Goal: Task Accomplishment & Management: Use online tool/utility

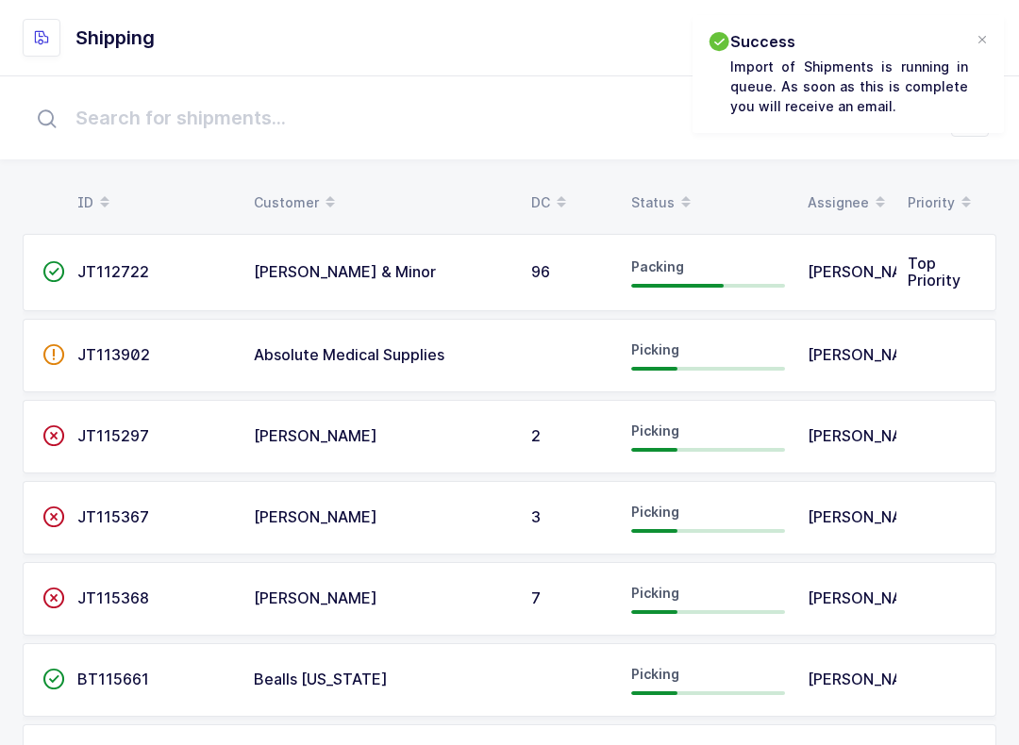
click at [989, 34] on div at bounding box center [982, 40] width 15 height 17
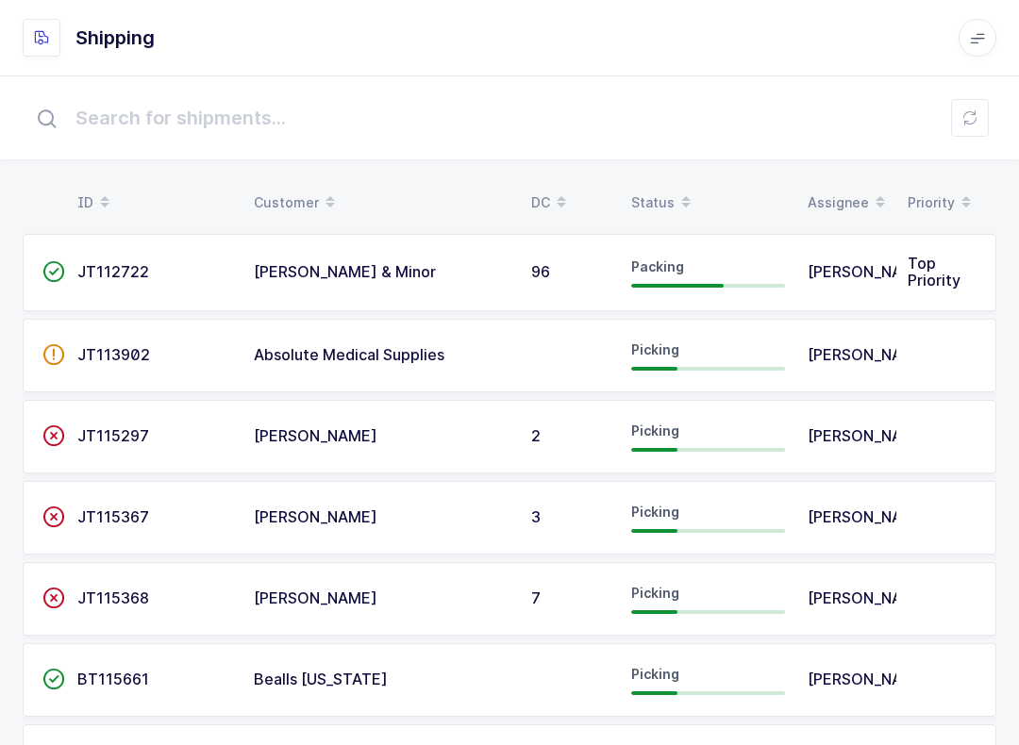
click at [964, 141] on input "text" at bounding box center [510, 118] width 974 height 60
click at [990, 115] on input "text" at bounding box center [510, 118] width 974 height 60
click at [675, 199] on span at bounding box center [686, 203] width 23 height 32
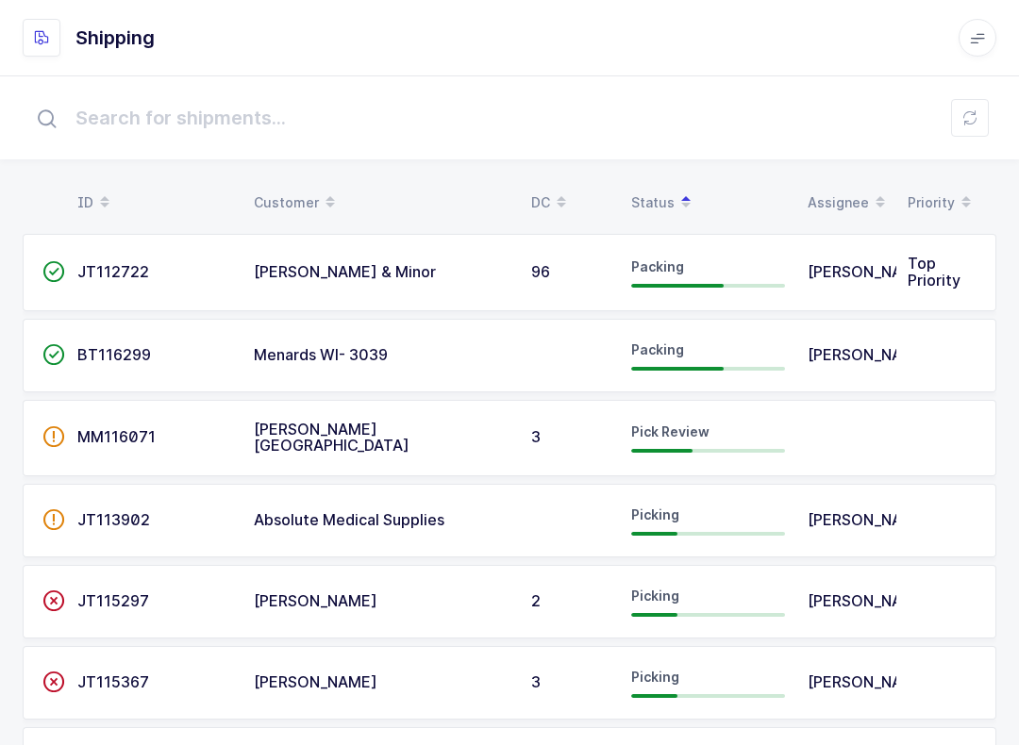
click at [131, 432] on span "MM116071" at bounding box center [116, 436] width 78 height 19
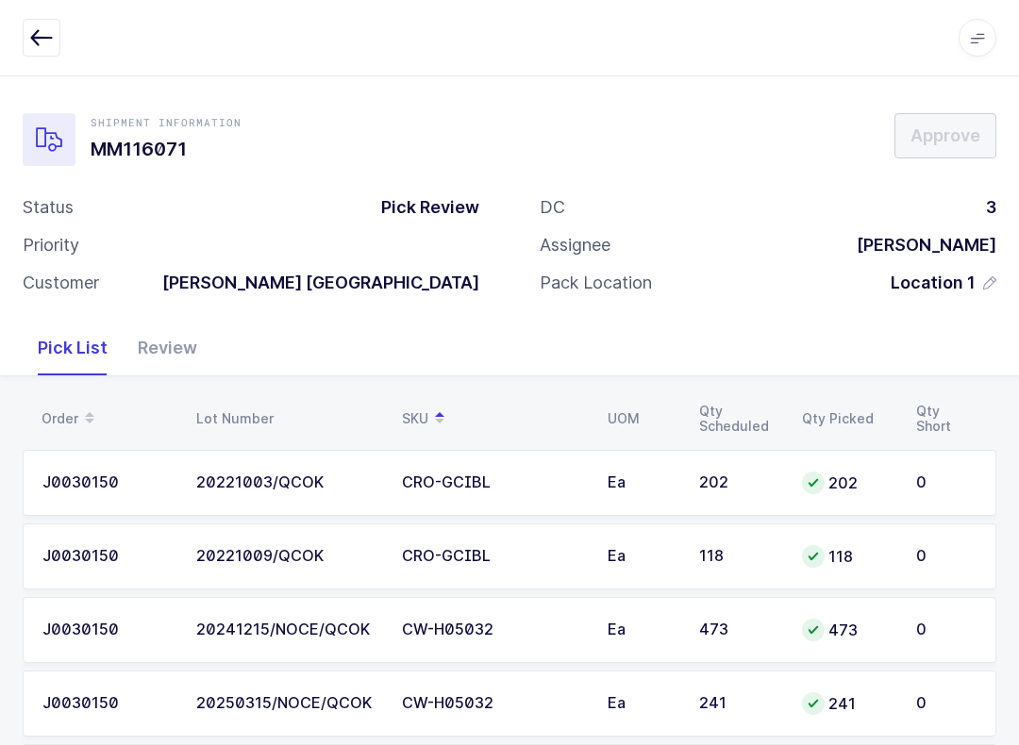
scroll to position [108, 0]
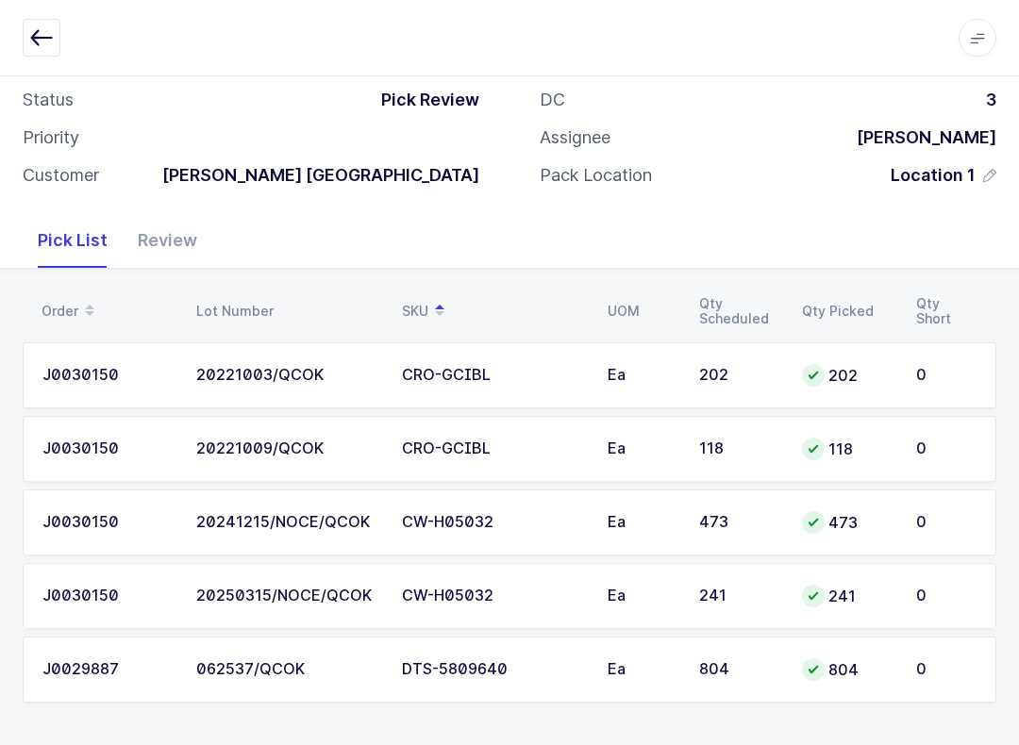
click at [964, 544] on td "0" at bounding box center [951, 523] width 92 height 66
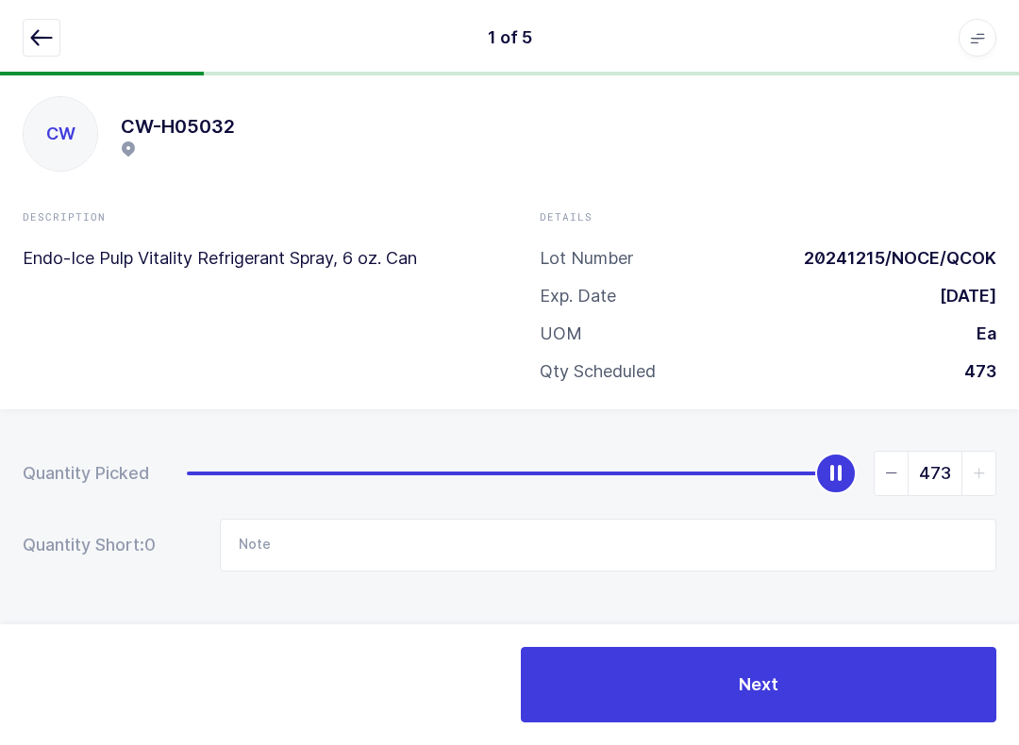
click at [59, 1] on div "1 of 5 Apps Core [GEOGRAPHIC_DATA] Admin Mission Control Purchasing [PERSON_NAM…" at bounding box center [509, 37] width 1019 height 75
click at [58, 44] on button "button" at bounding box center [42, 38] width 38 height 38
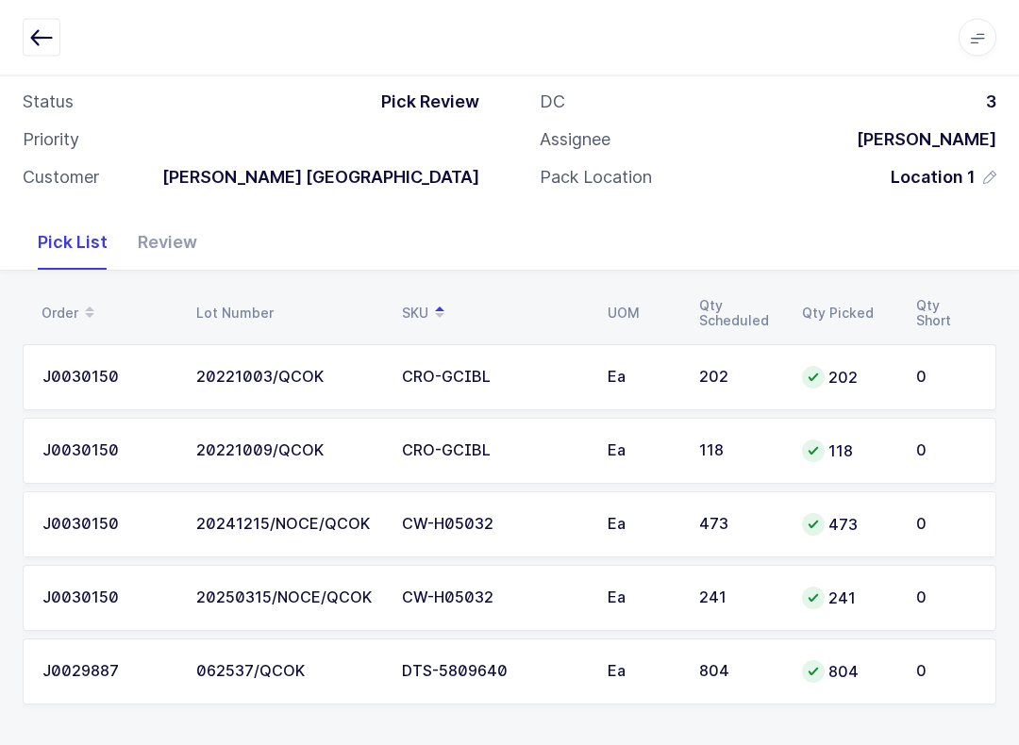
scroll to position [108, 0]
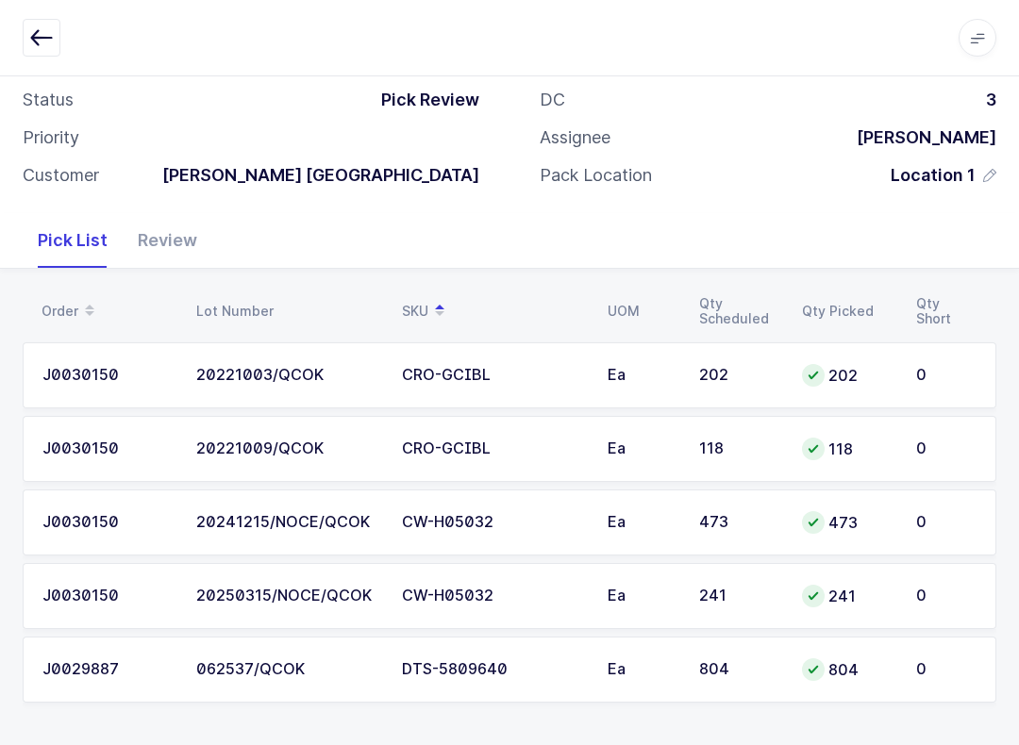
click at [187, 239] on div "Review" at bounding box center [168, 240] width 90 height 55
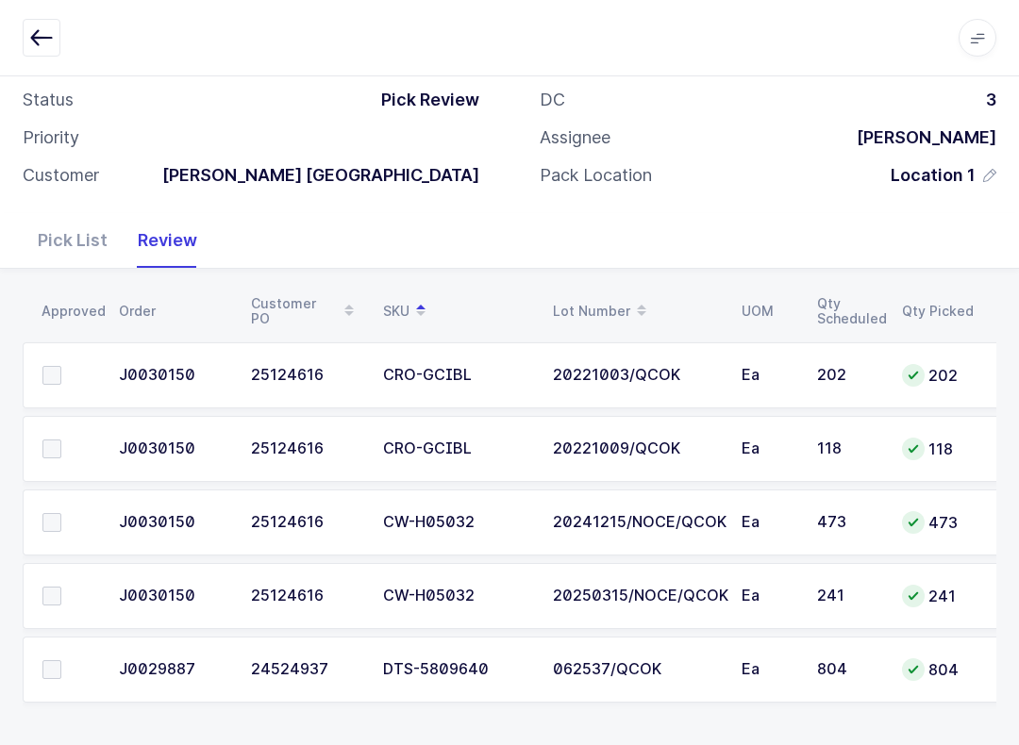
click at [25, 661] on td at bounding box center [65, 670] width 85 height 66
click at [47, 660] on span at bounding box center [51, 669] width 19 height 19
click at [61, 660] on input "checkbox" at bounding box center [61, 660] width 0 height 0
click at [53, 441] on span at bounding box center [51, 449] width 19 height 19
click at [61, 440] on input "checkbox" at bounding box center [61, 440] width 0 height 0
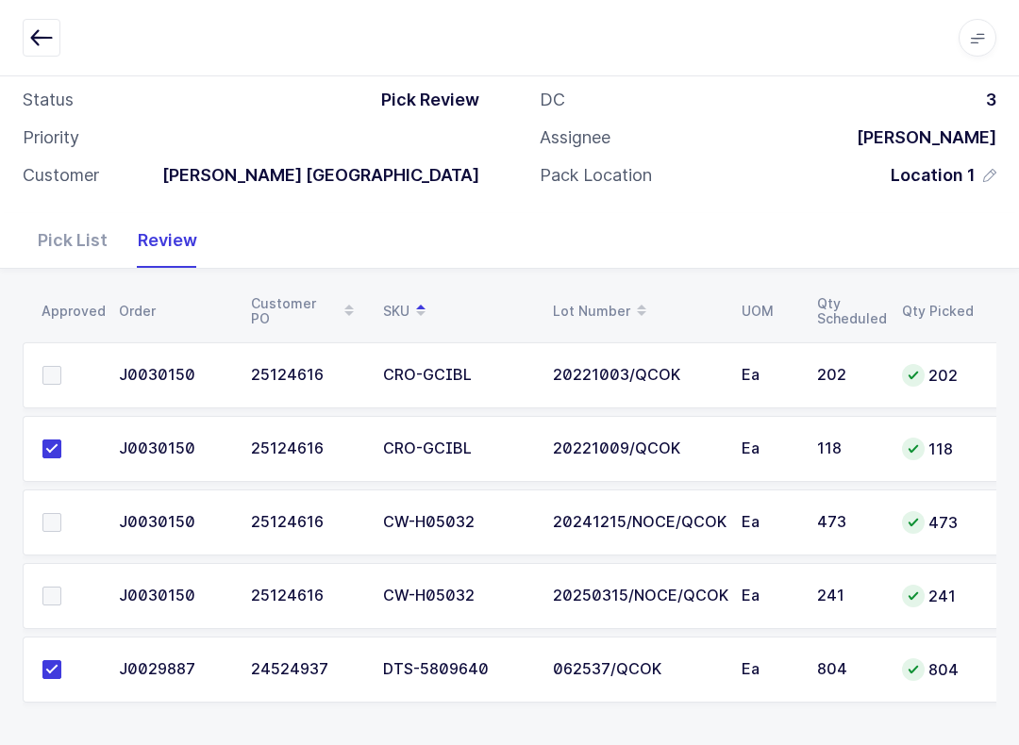
click at [81, 367] on label at bounding box center [69, 375] width 54 height 19
click at [61, 366] on input "checkbox" at bounding box center [61, 366] width 0 height 0
click at [64, 590] on label at bounding box center [69, 596] width 54 height 19
click at [61, 587] on input "checkbox" at bounding box center [61, 587] width 0 height 0
click at [54, 517] on span at bounding box center [51, 522] width 19 height 19
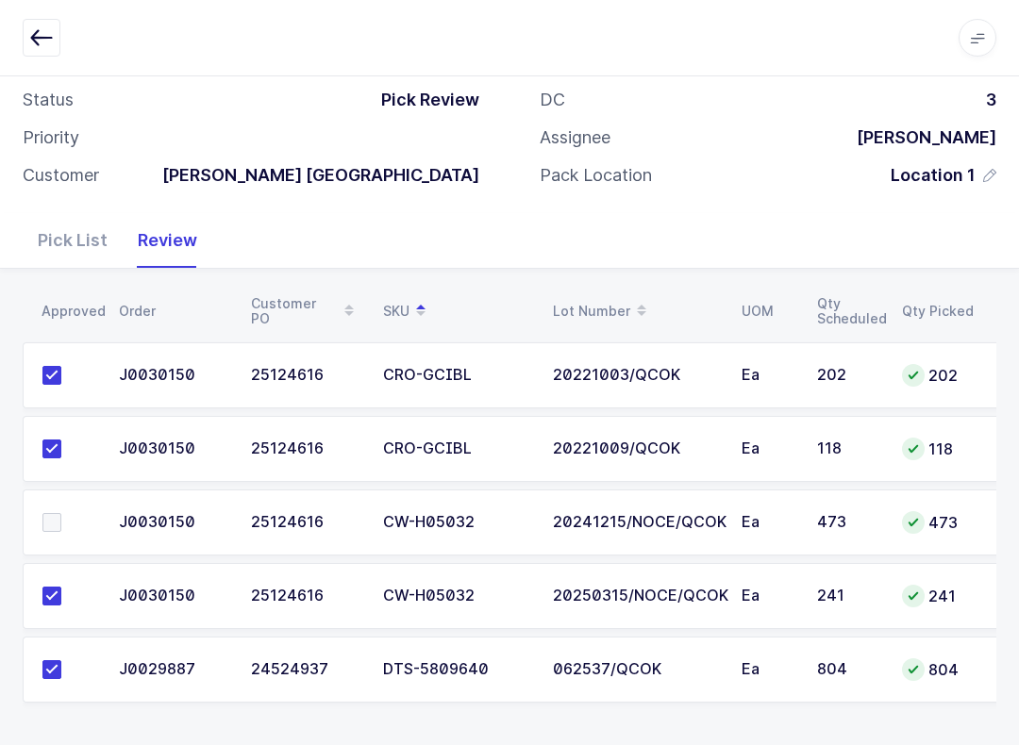
click at [61, 513] on input "checkbox" at bounding box center [61, 513] width 0 height 0
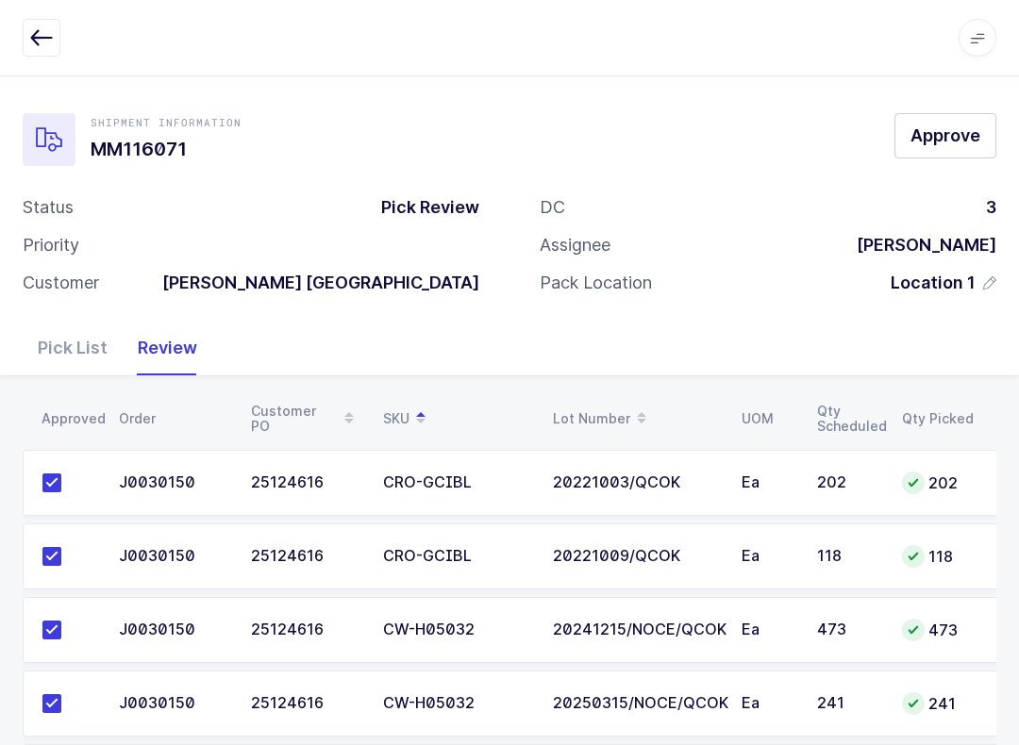
click at [935, 124] on span "Approve" at bounding box center [945, 136] width 70 height 24
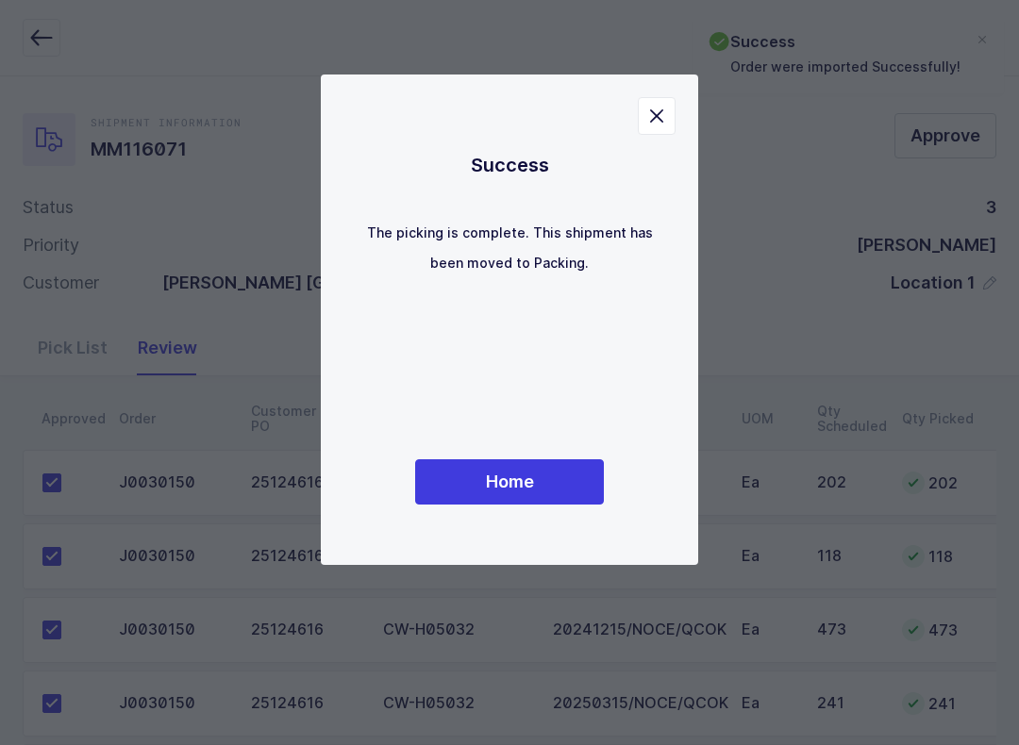
click at [533, 469] on button "Home" at bounding box center [509, 481] width 189 height 45
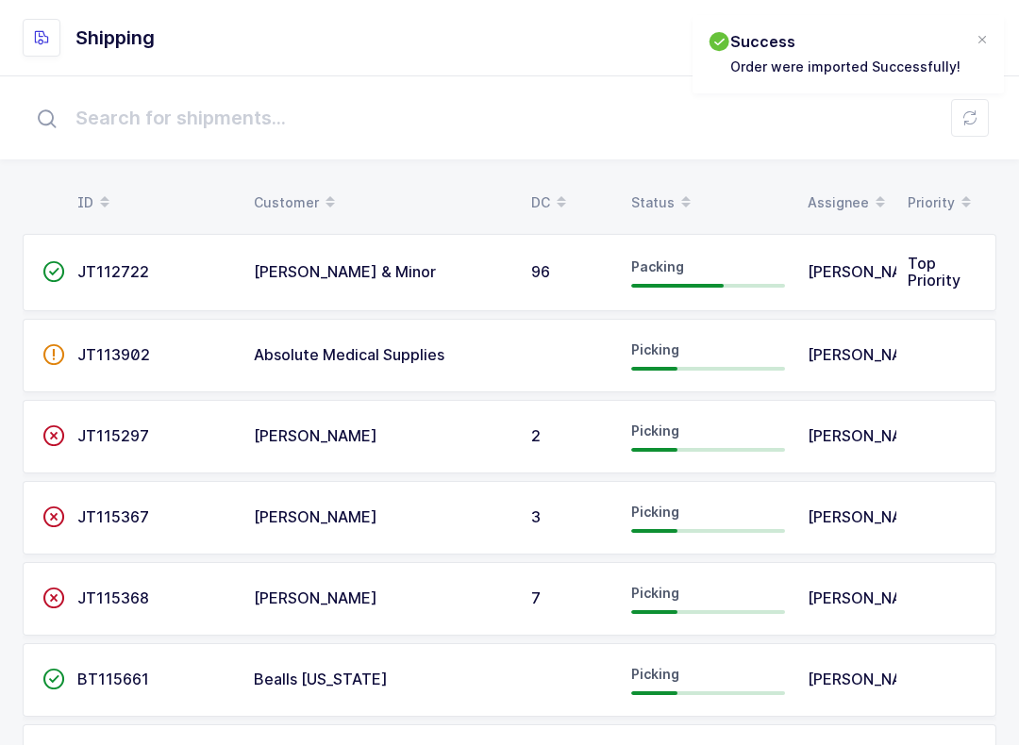
click at [986, 105] on button at bounding box center [970, 118] width 38 height 38
click at [675, 215] on span at bounding box center [686, 203] width 23 height 32
